Goal: Information Seeking & Learning: Learn about a topic

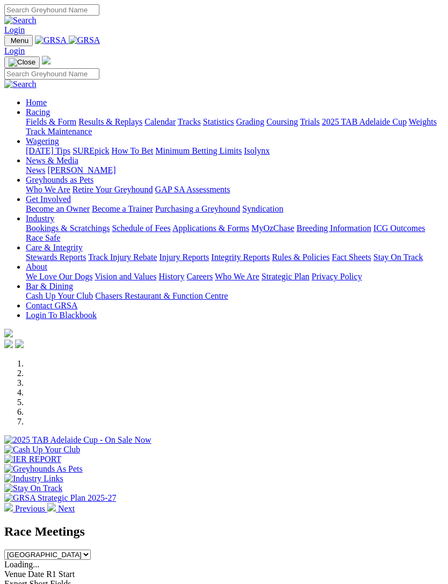
scroll to position [242, 0]
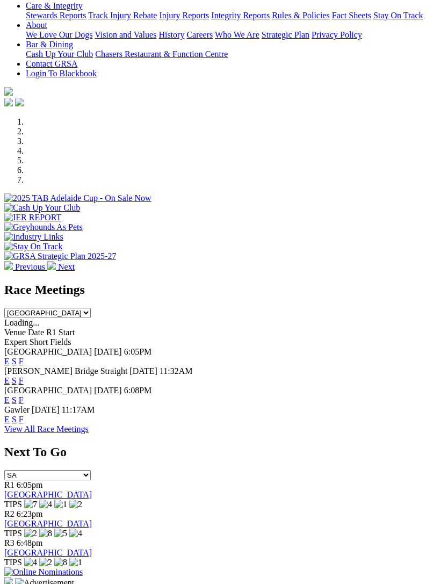
click at [24, 396] on link "F" at bounding box center [21, 400] width 5 height 9
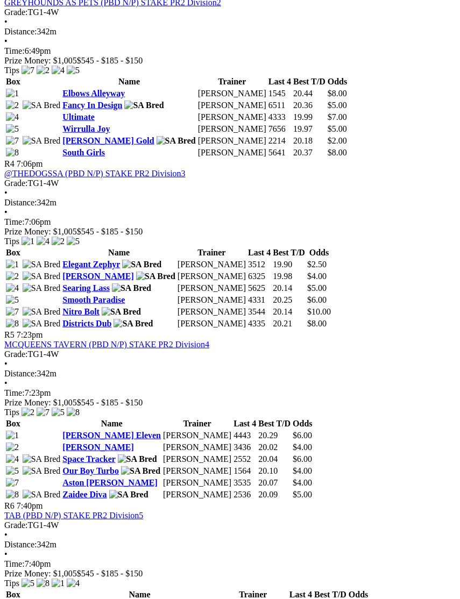
scroll to position [959, 0]
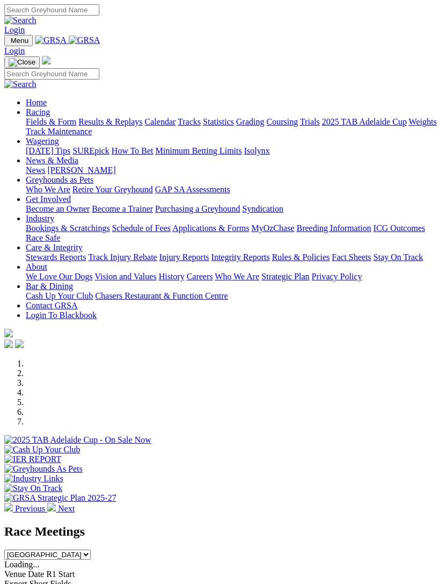
scroll to position [276, 0]
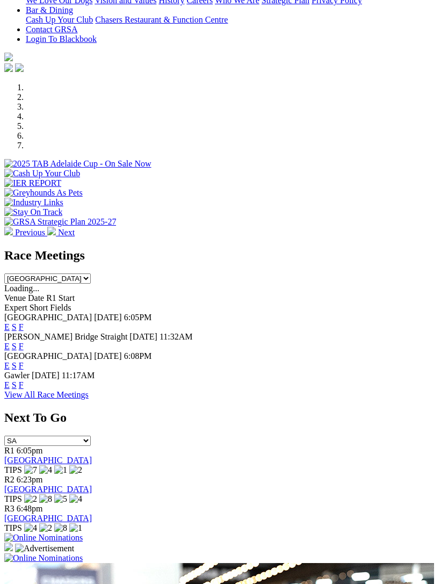
click at [24, 381] on span "F" at bounding box center [21, 385] width 5 height 9
click at [24, 381] on link "F" at bounding box center [21, 385] width 5 height 9
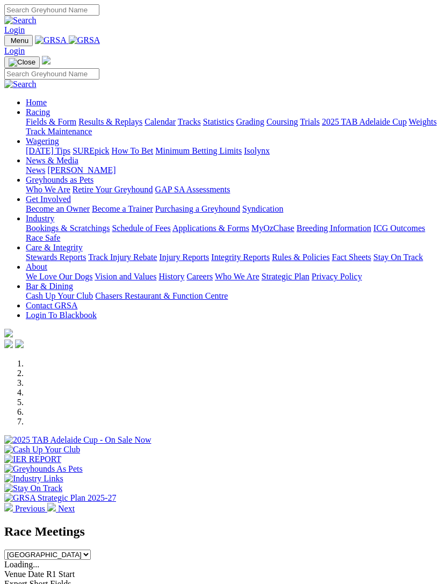
scroll to position [276, 0]
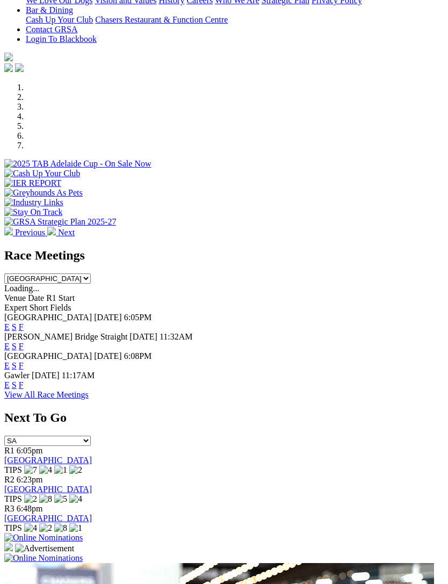
click at [24, 342] on link "F" at bounding box center [21, 346] width 5 height 9
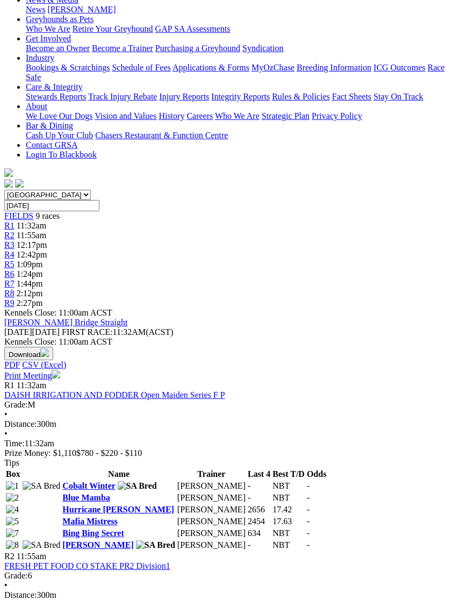
scroll to position [200, 0]
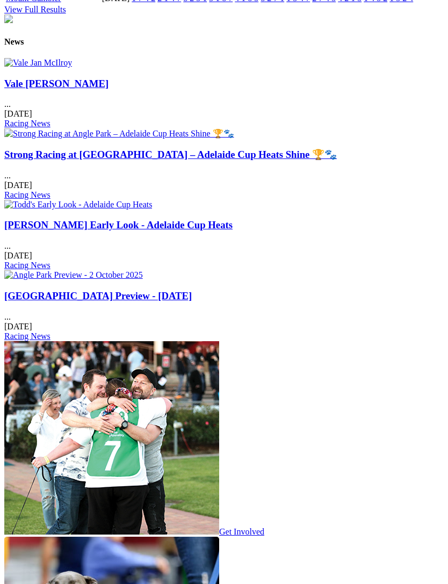
scroll to position [1312, 0]
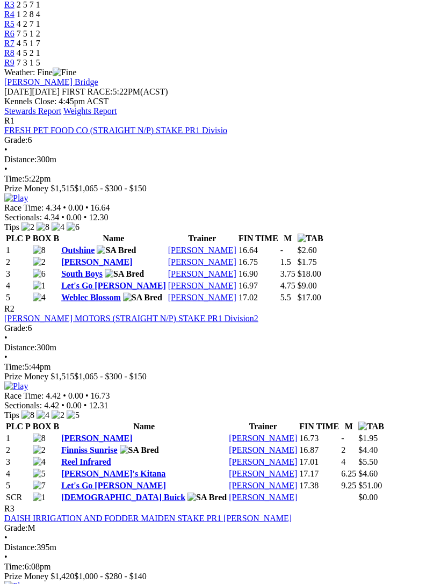
scroll to position [421, 0]
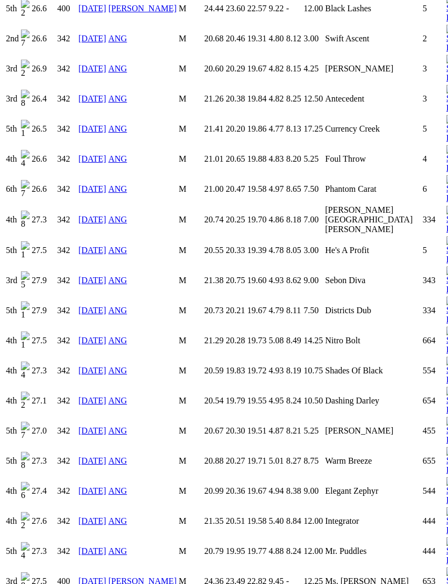
scroll to position [1195, 0]
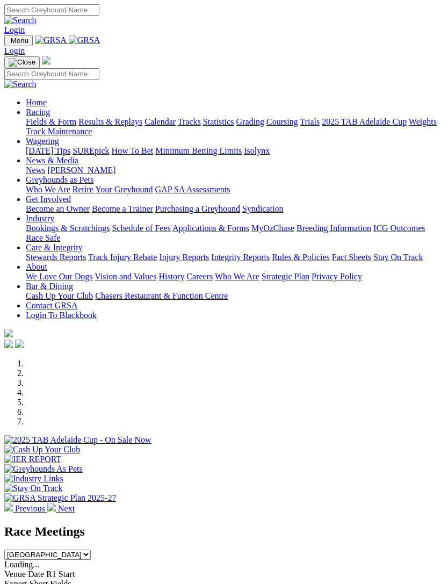
scroll to position [202, 0]
